Goal: Find specific page/section

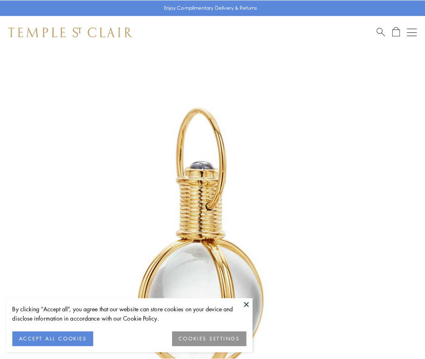
scroll to position [211, 0]
